Goal: Information Seeking & Learning: Learn about a topic

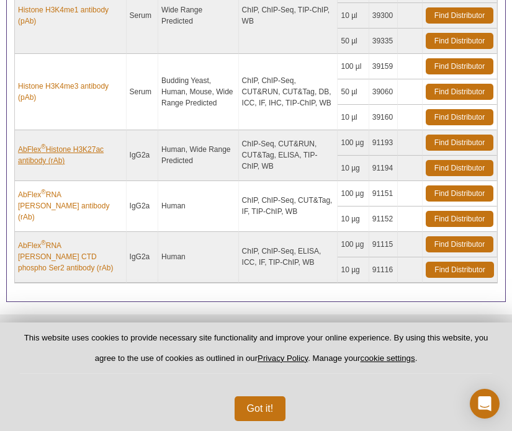
scroll to position [590, 0]
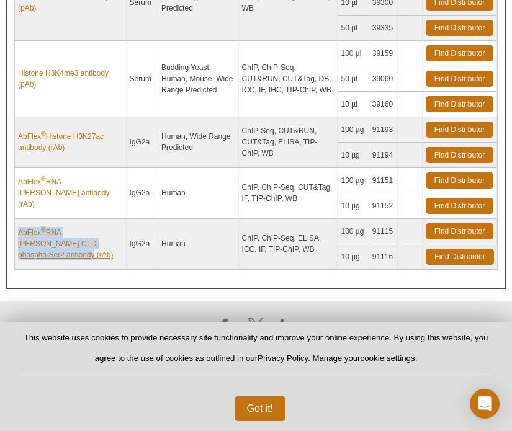
drag, startPoint x: 17, startPoint y: 231, endPoint x: 43, endPoint y: 257, distance: 37.3
click at [43, 257] on td "AbFlex ® RNA pol II CTD phospho Ser2 antibody (rAb)" at bounding box center [71, 244] width 112 height 51
copy link "AbFlex ® RNA pol II CTD phospho Ser2 antibody (rAb)"
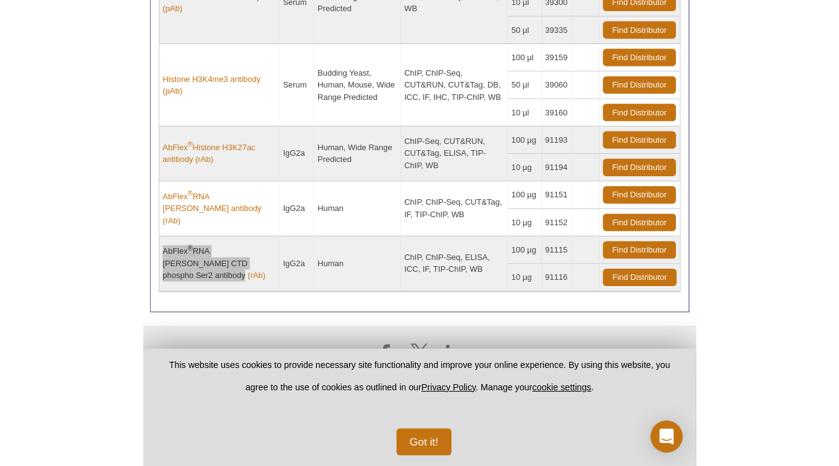
scroll to position [486, 0]
